Goal: Task Accomplishment & Management: Manage account settings

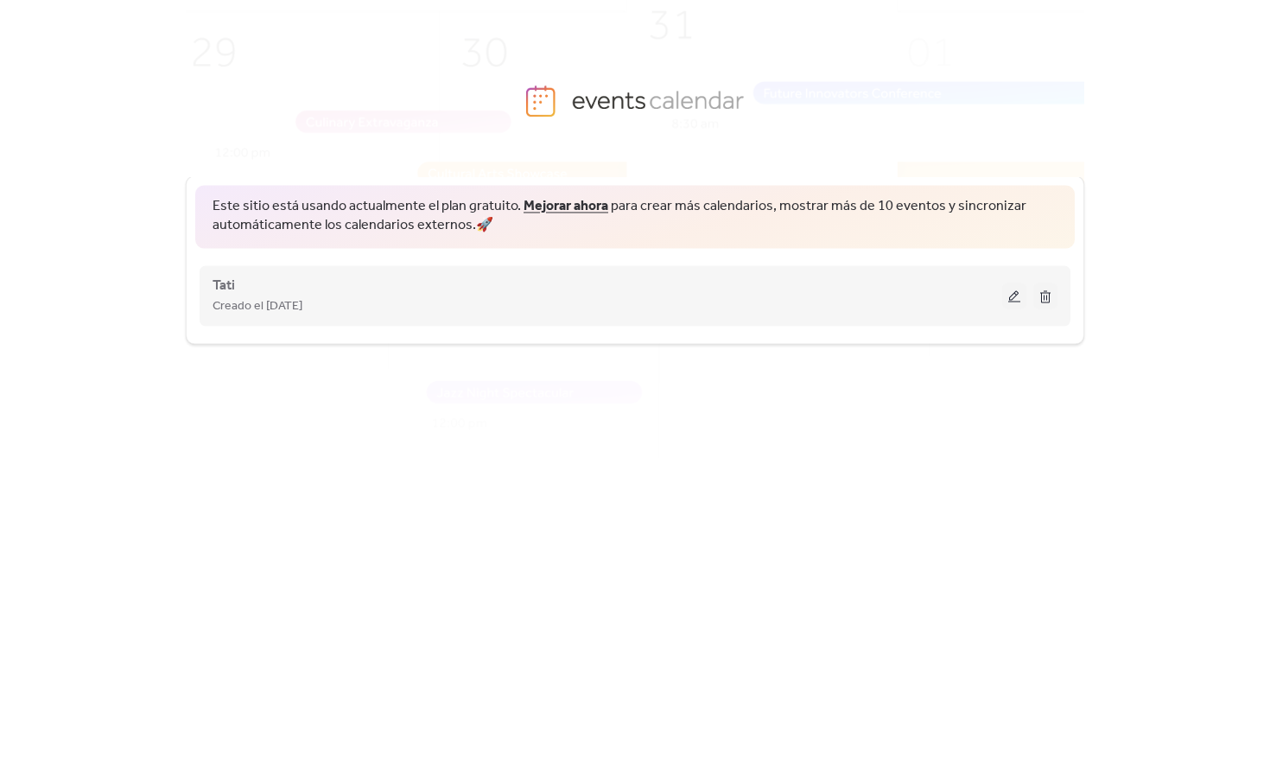
click at [302, 302] on span "Creado el [DATE]" at bounding box center [258, 306] width 90 height 21
click at [1019, 306] on button at bounding box center [1014, 295] width 24 height 26
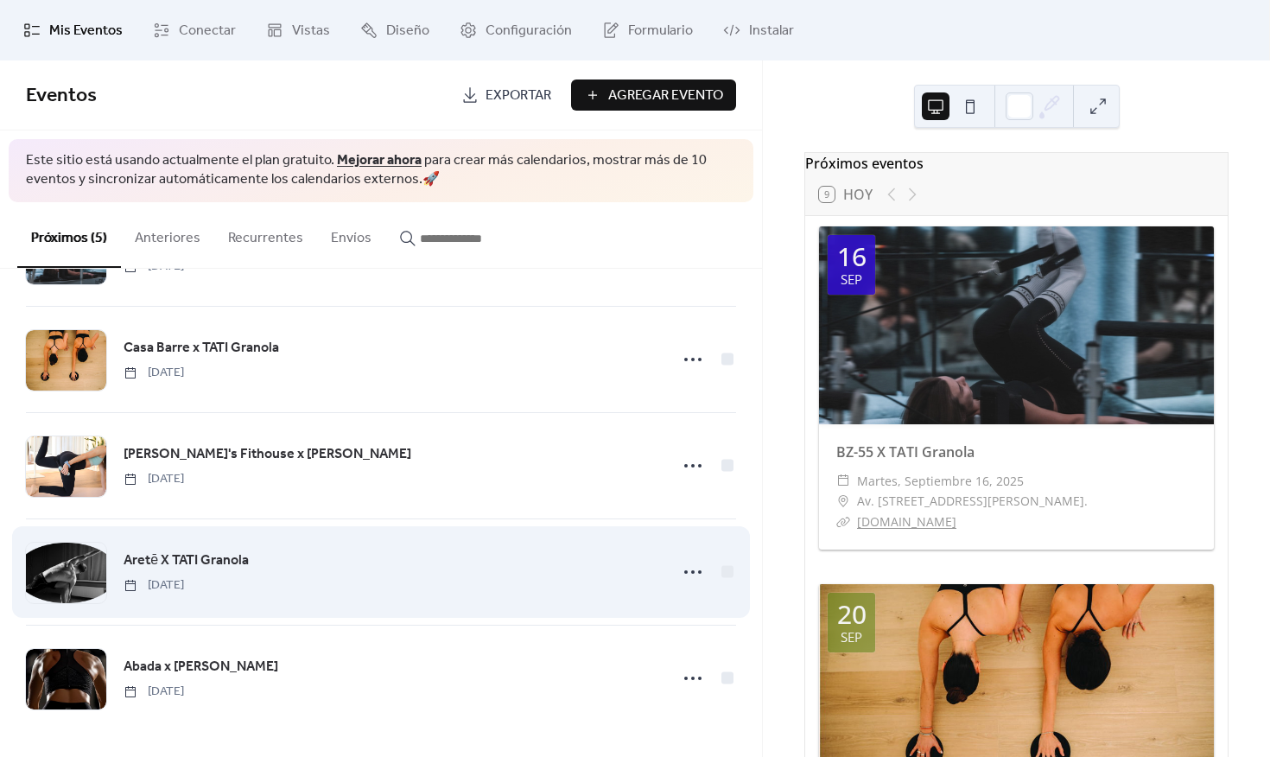
scroll to position [94, 0]
click at [69, 592] on div at bounding box center [66, 573] width 80 height 60
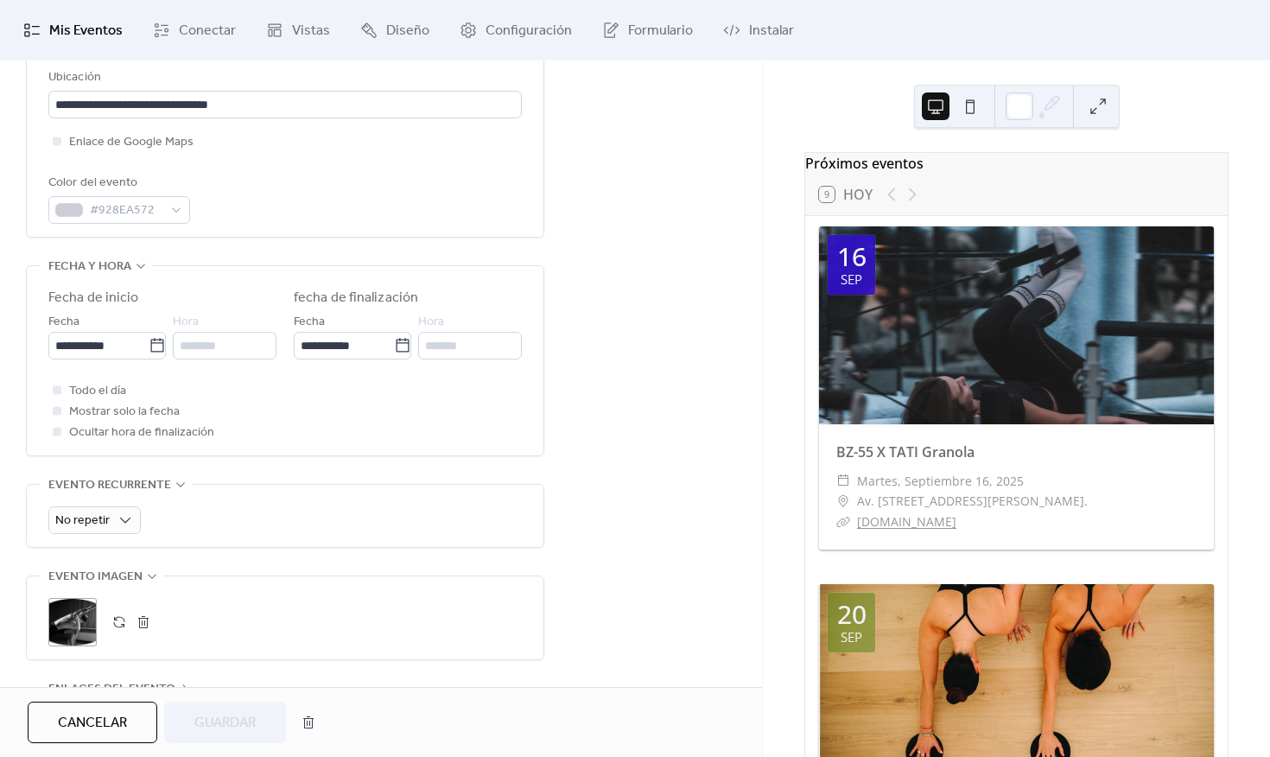
scroll to position [399, 0]
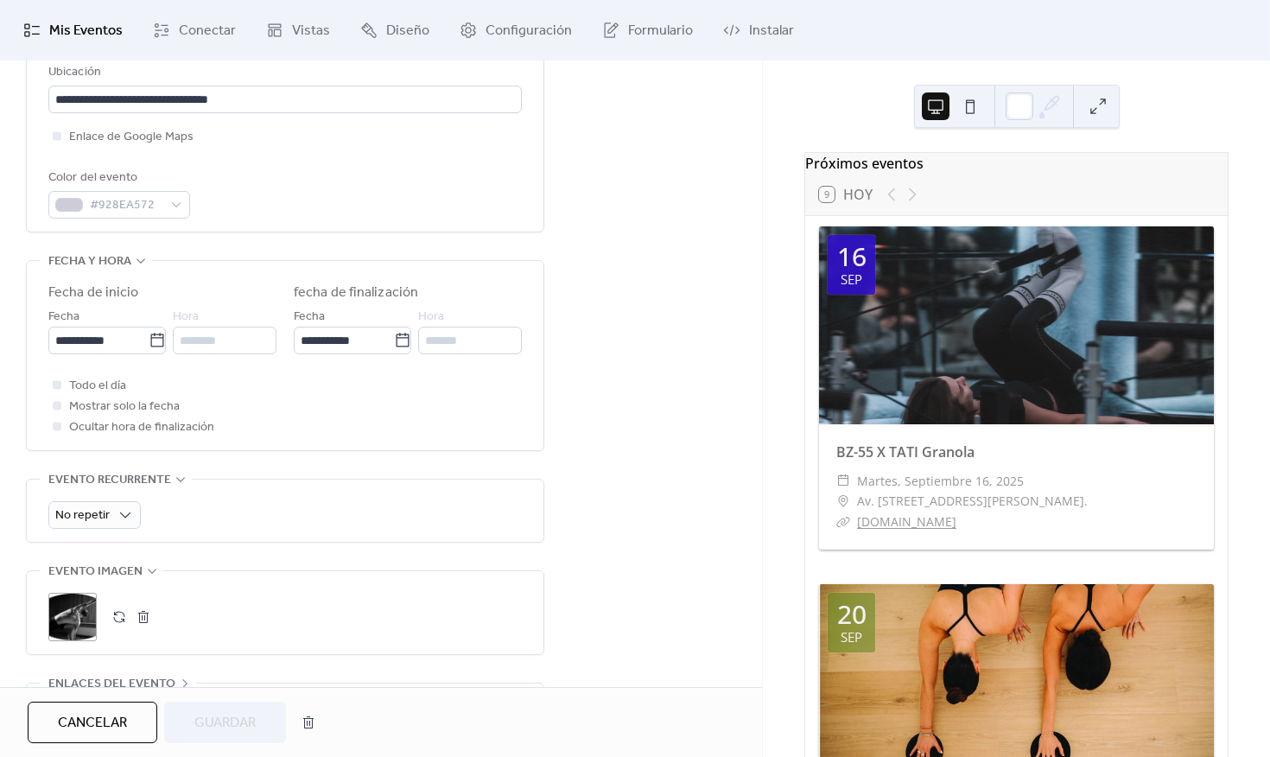
click at [79, 618] on div ";" at bounding box center [72, 617] width 48 height 48
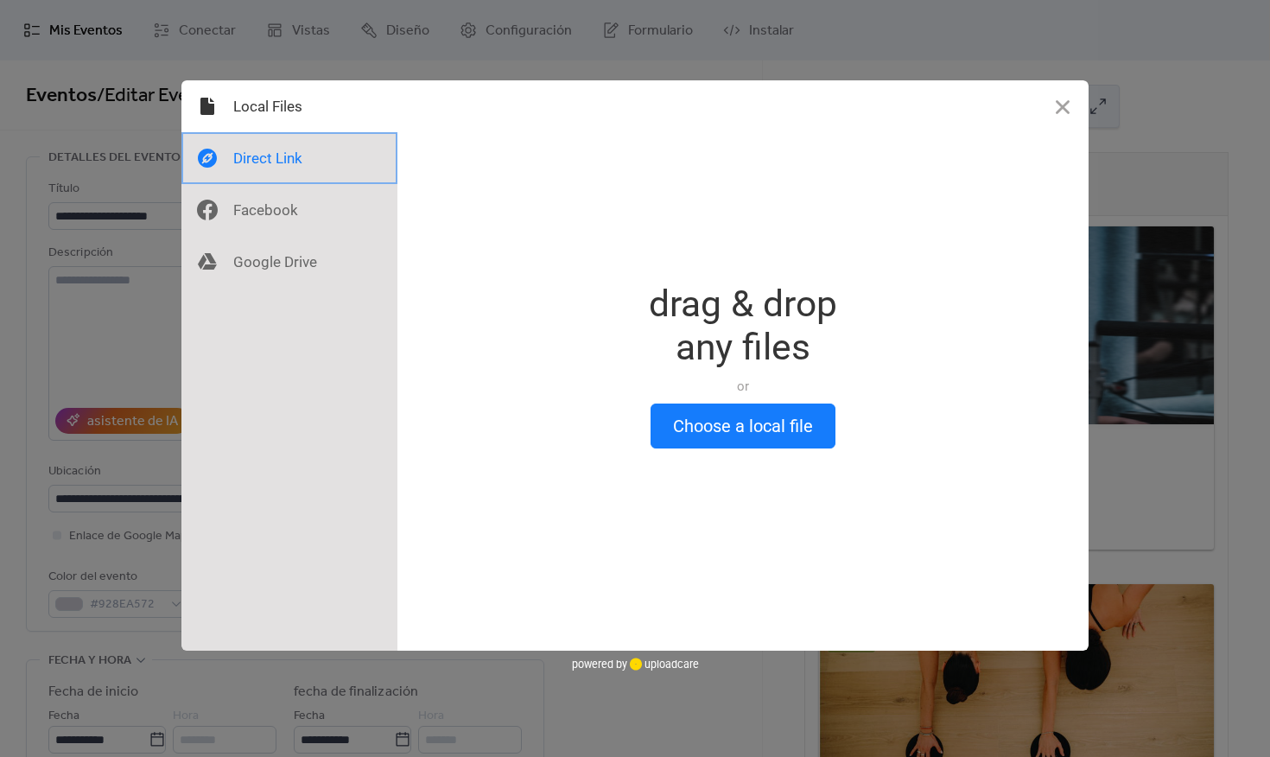
click at [254, 155] on div at bounding box center [289, 158] width 216 height 52
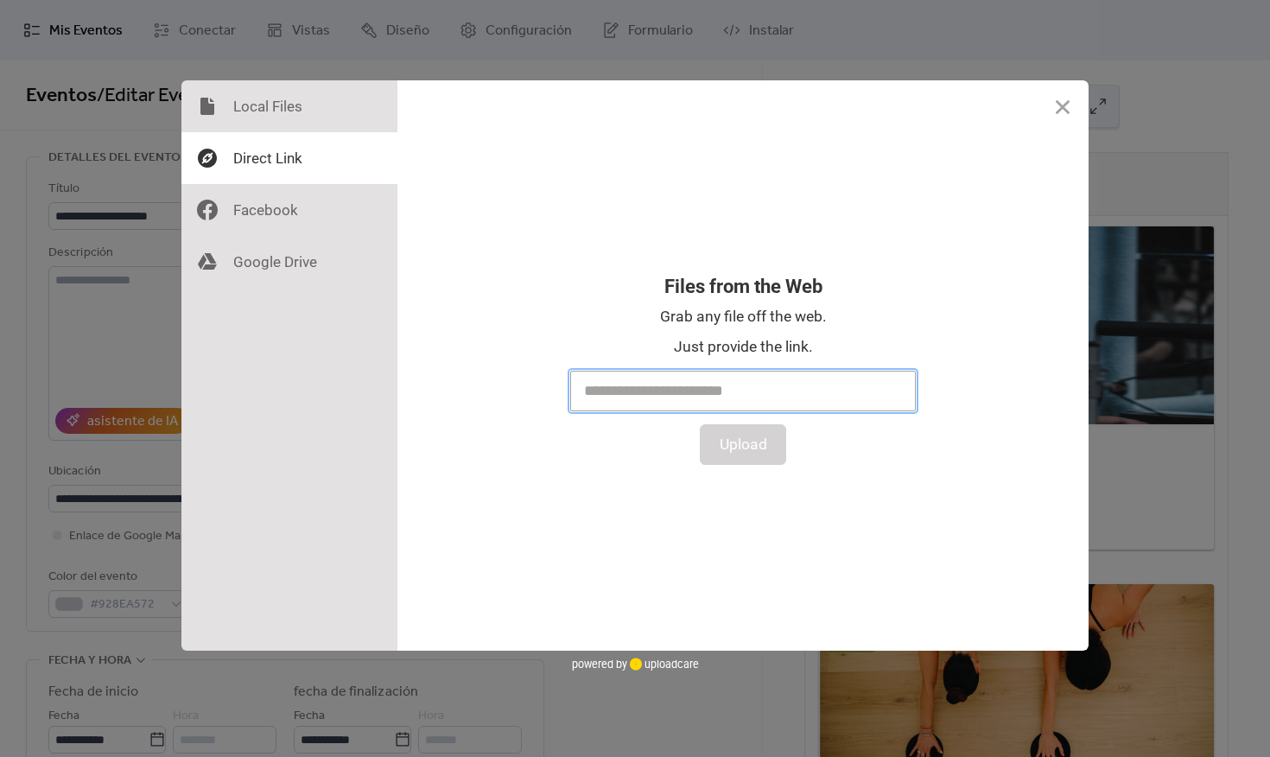
paste input "**********"
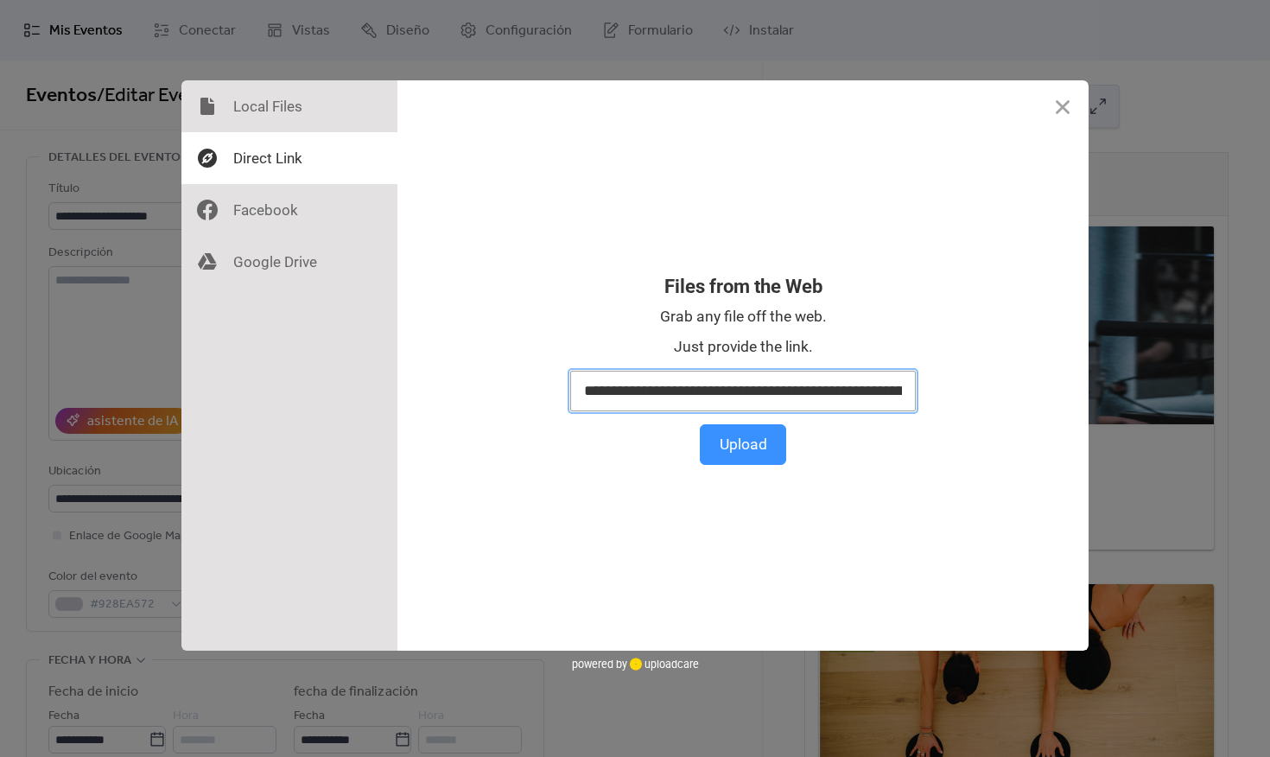
type input "**********"
click at [733, 458] on button "Upload" at bounding box center [743, 444] width 86 height 41
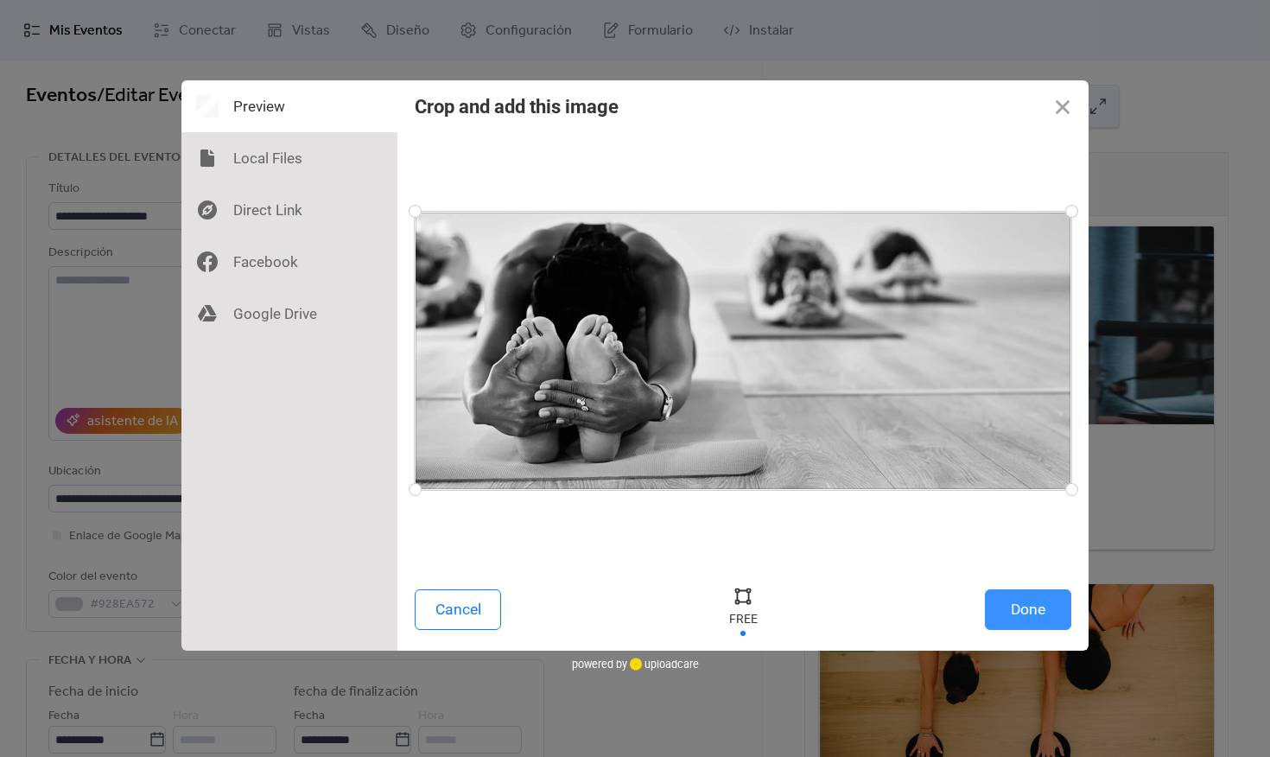
click at [1048, 602] on button "Done" at bounding box center [1028, 609] width 86 height 41
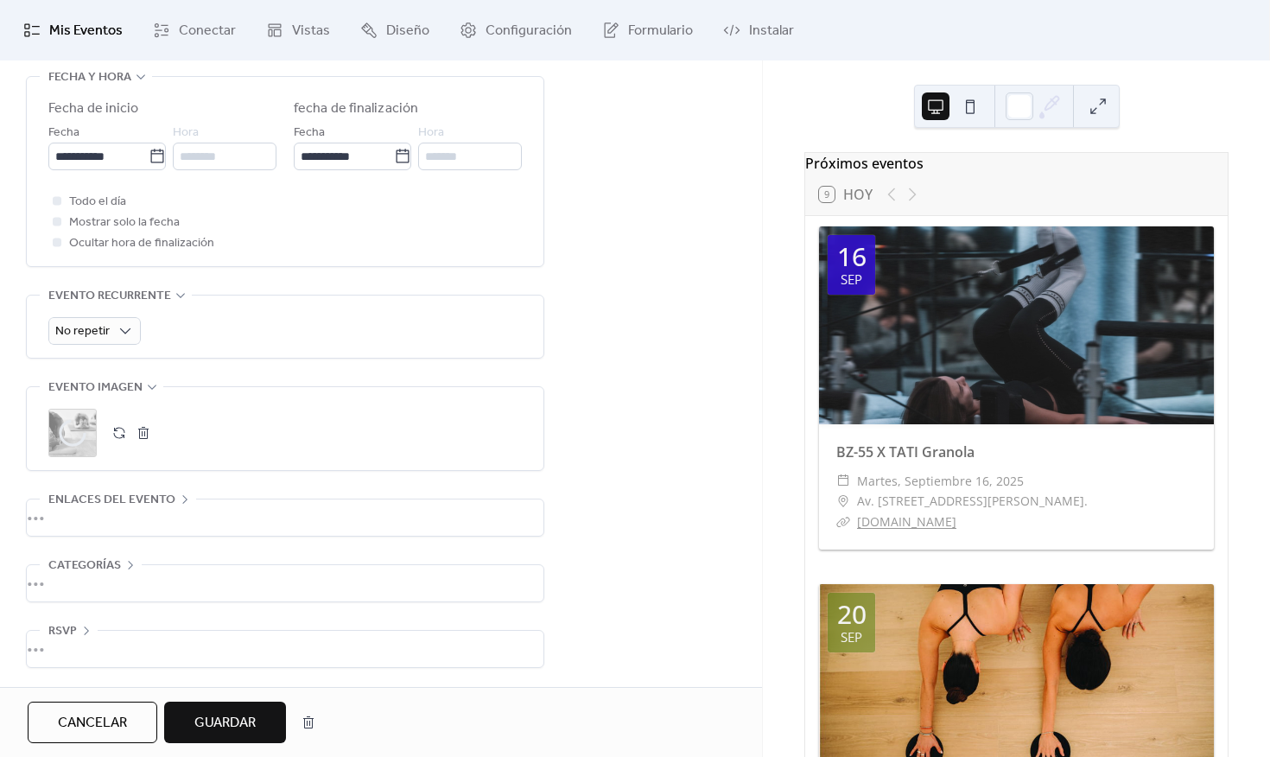
scroll to position [591, 0]
click at [246, 722] on span "Guardar" at bounding box center [224, 723] width 61 height 21
